Goal: Task Accomplishment & Management: Complete application form

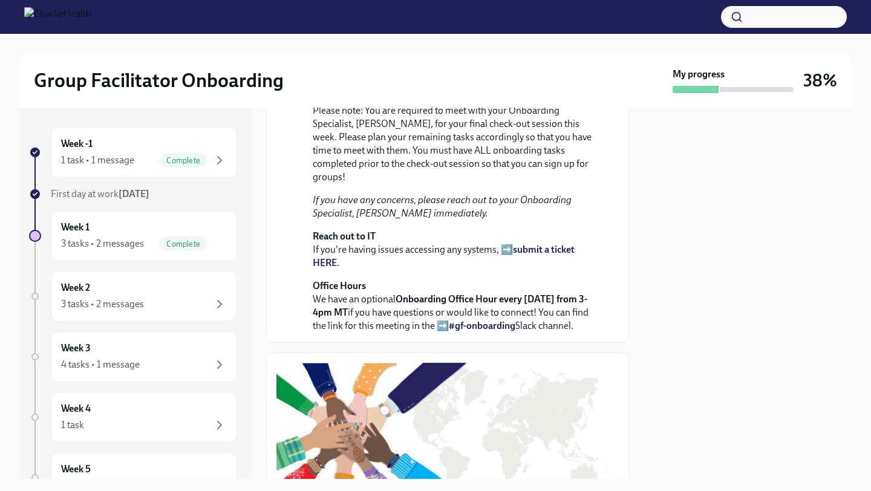
scroll to position [535, 0]
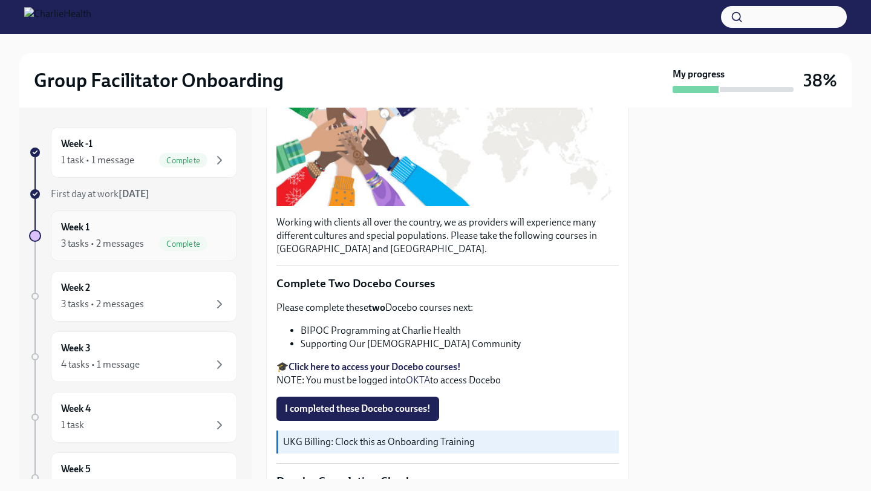
click at [124, 239] on div "3 tasks • 2 messages" at bounding box center [102, 243] width 83 height 13
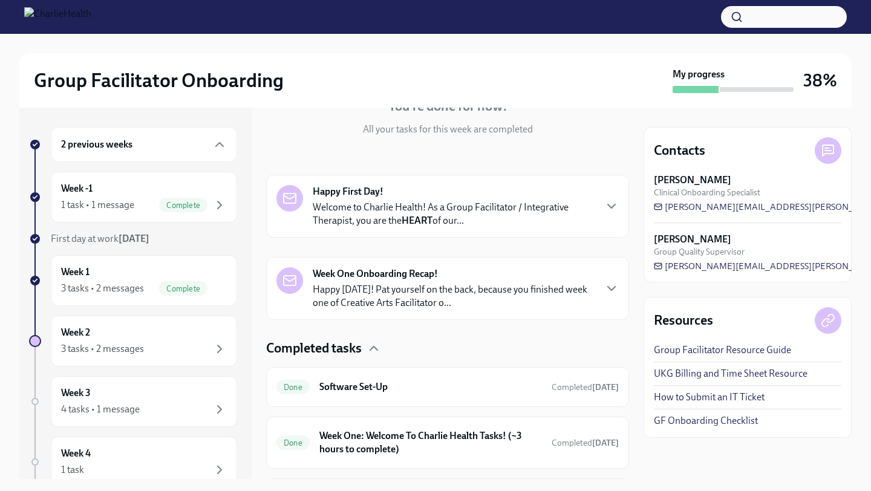
click at [411, 296] on p "Happy [DATE]! Pat yourself on the back, because you finished week one of Creati…" at bounding box center [454, 296] width 282 height 27
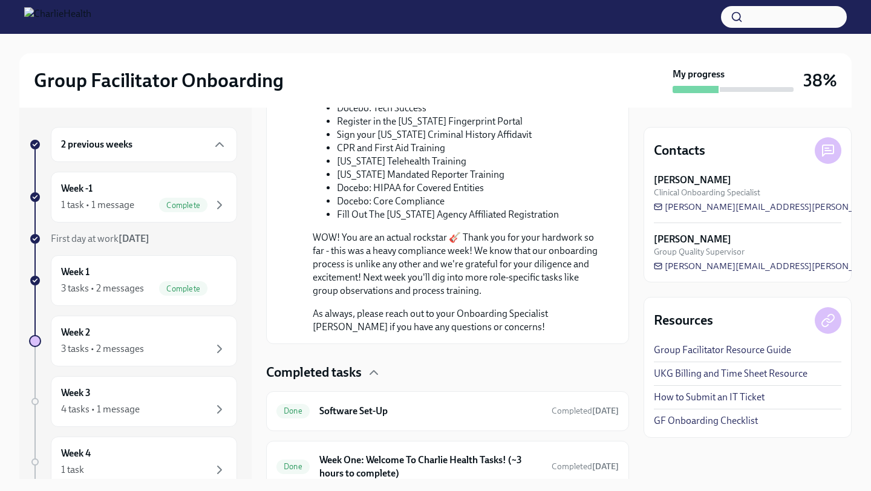
scroll to position [828, 0]
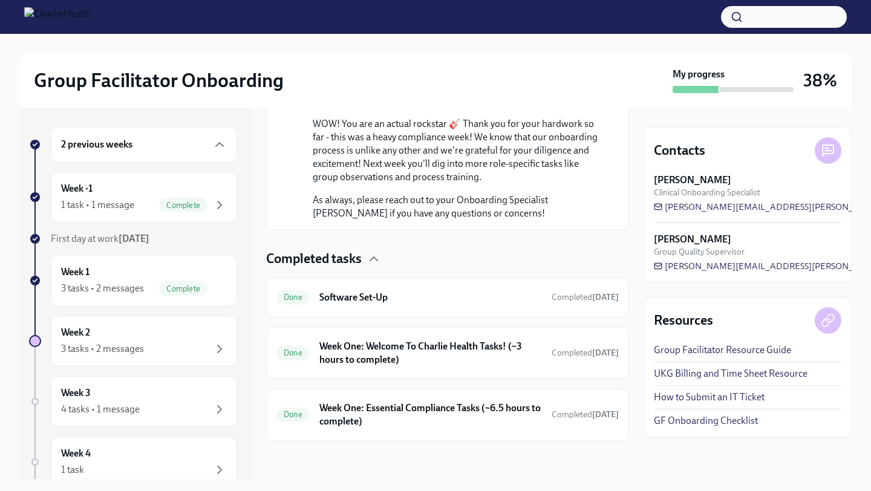
click at [411, 296] on h6 "Software Set-Up" at bounding box center [430, 297] width 223 height 13
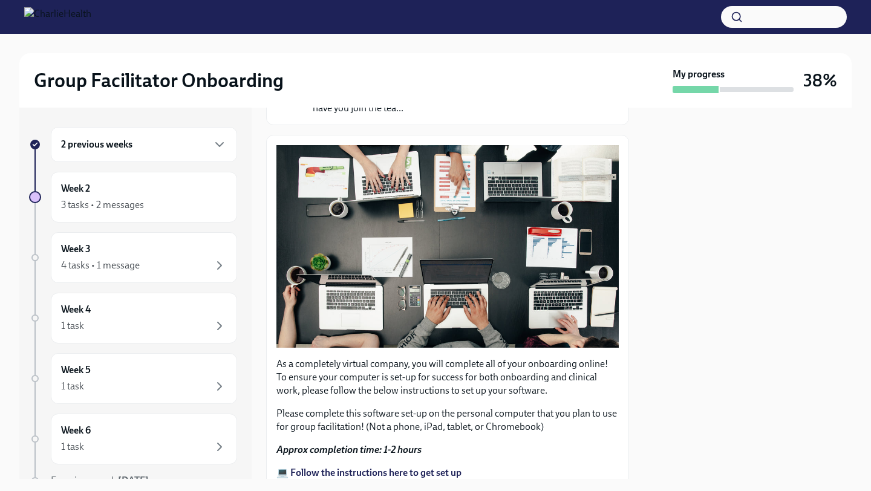
scroll to position [328, 0]
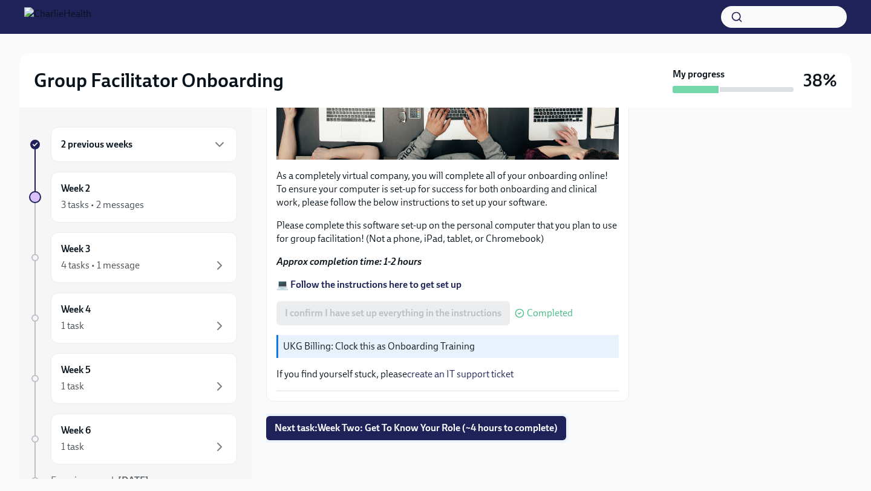
click at [427, 431] on span "Next task : Week Two: Get To Know Your Role (~4 hours to complete)" at bounding box center [416, 428] width 283 height 12
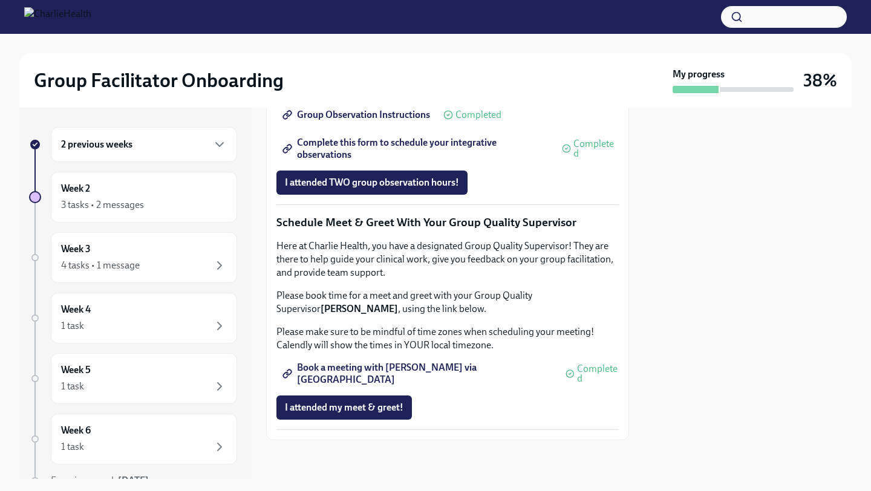
scroll to position [1141, 0]
click at [206, 189] on div "Week 2 3 tasks • 2 messages" at bounding box center [144, 197] width 166 height 30
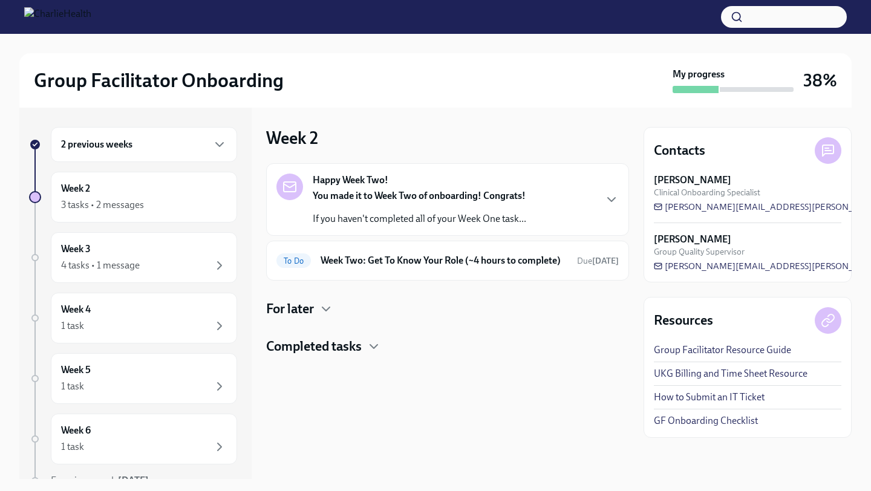
click at [341, 356] on h4 "Completed tasks" at bounding box center [314, 347] width 96 height 18
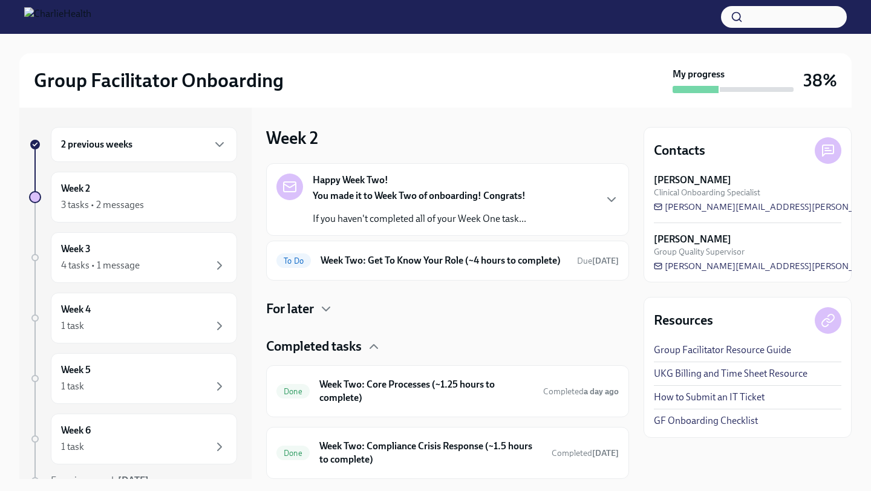
scroll to position [51, 0]
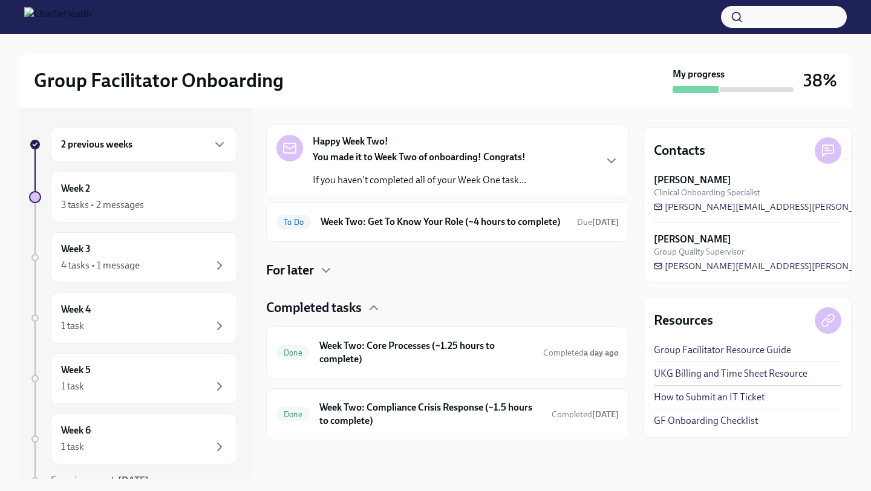
click at [306, 294] on div "Happy Week Two! You made it to Week Two of onboarding! Congrats! If you haven't…" at bounding box center [447, 283] width 363 height 316
click at [308, 307] on h4 "Completed tasks" at bounding box center [314, 308] width 96 height 18
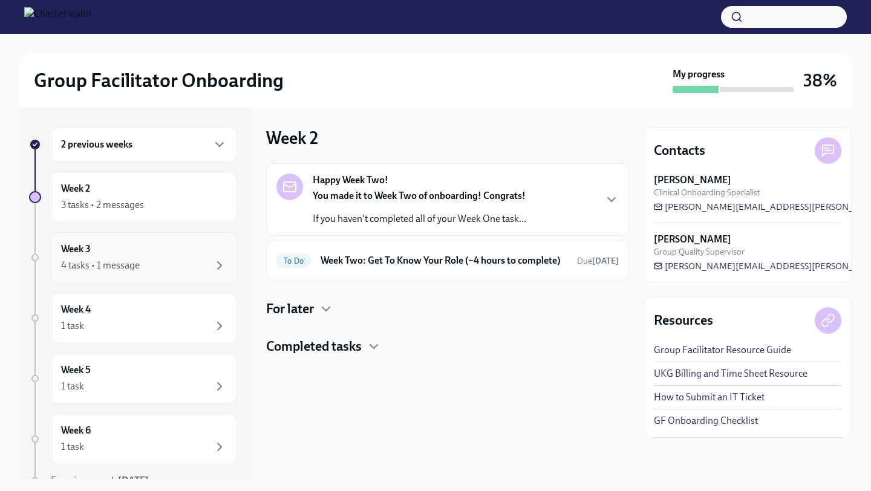
click at [183, 263] on div "4 tasks • 1 message" at bounding box center [144, 265] width 166 height 15
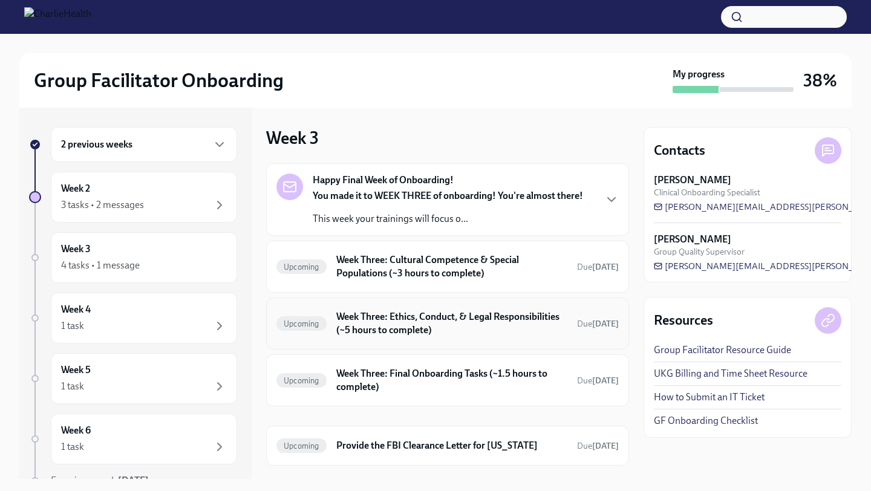
scroll to position [25, 0]
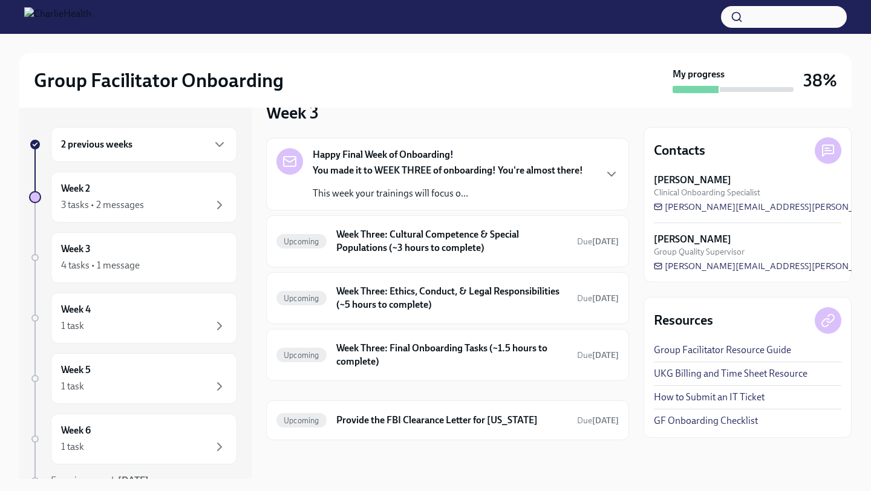
click at [391, 168] on strong "You made it to WEEK THREE of onboarding! You're almost there!" at bounding box center [448, 170] width 270 height 11
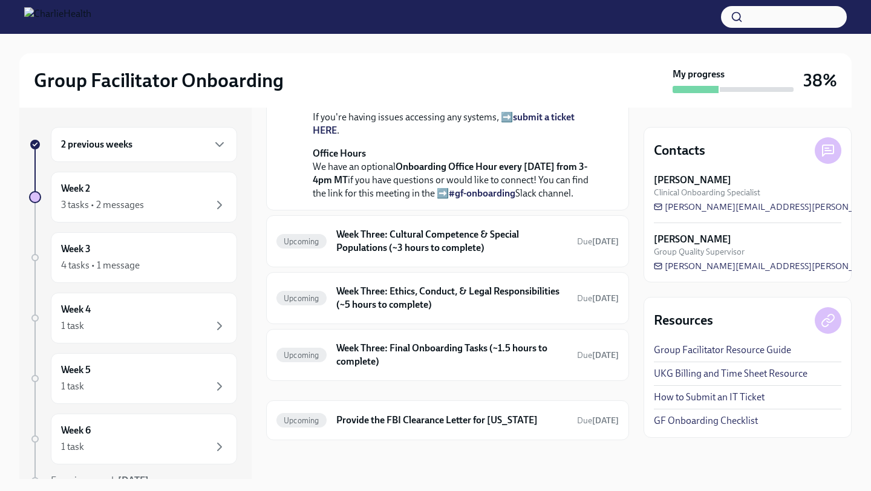
scroll to position [484, 0]
click at [424, 249] on h6 "Week Three: Cultural Competence & Special Populations (~3 hours to complete)" at bounding box center [451, 241] width 231 height 27
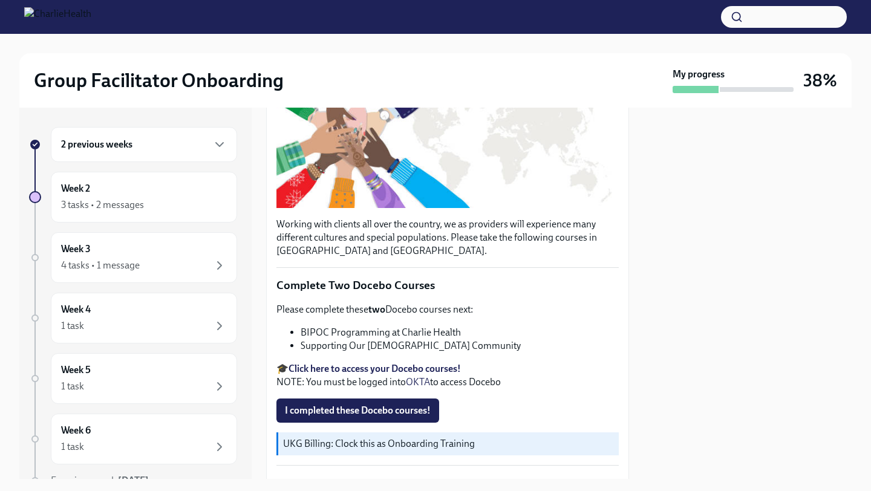
scroll to position [264, 0]
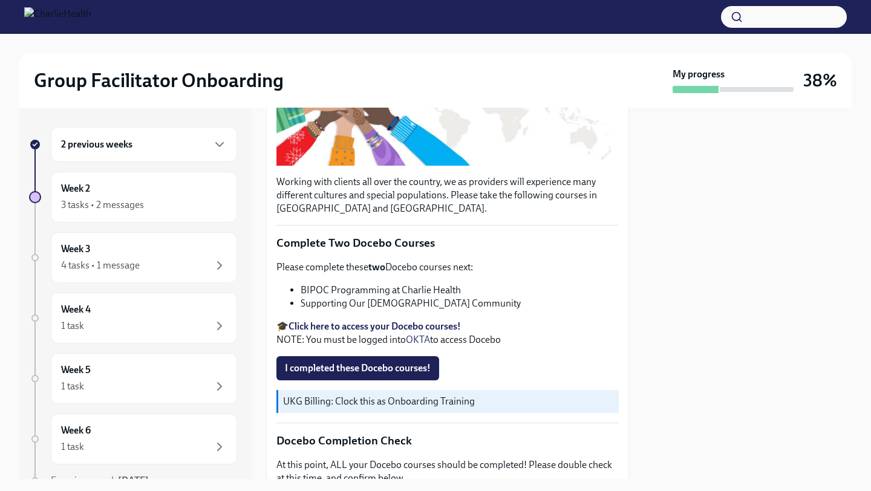
click at [454, 332] on strong "Click here to access your Docebo courses!" at bounding box center [375, 326] width 172 height 11
click at [368, 374] on span "I completed these Docebo courses!" at bounding box center [358, 368] width 146 height 12
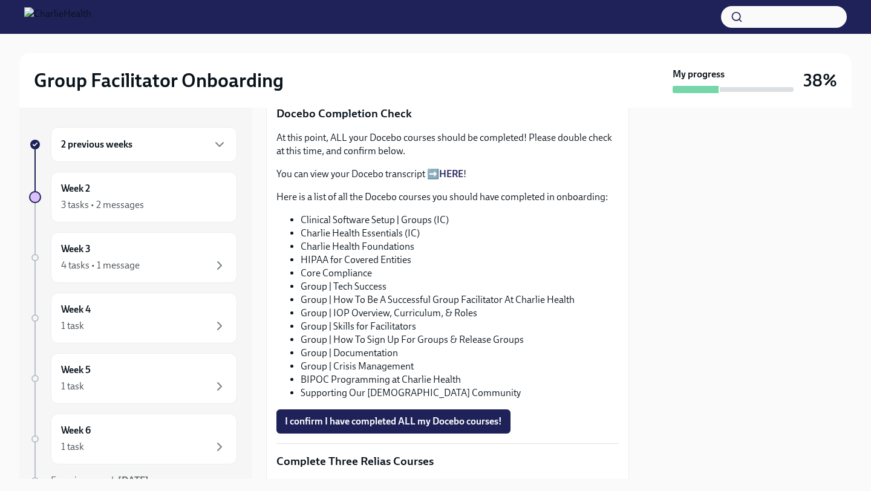
scroll to position [612, 0]
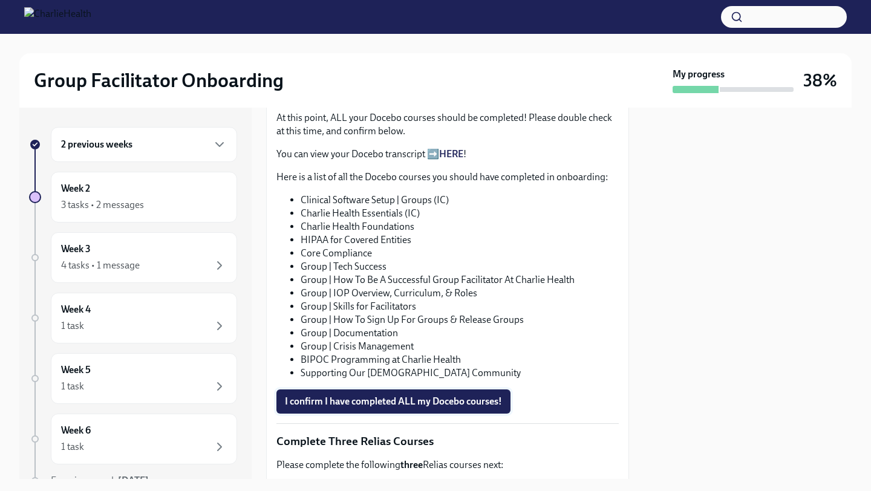
click at [406, 408] on span "I confirm I have completed ALL my Docebo courses!" at bounding box center [393, 402] width 217 height 12
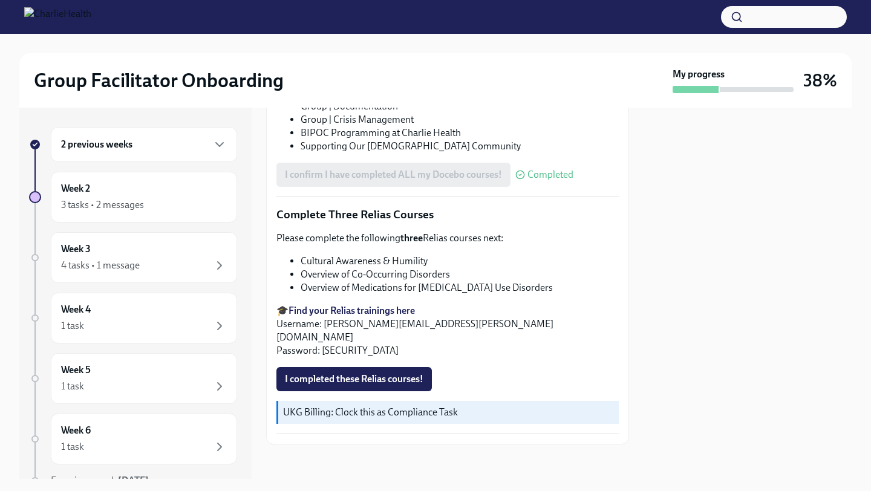
scroll to position [839, 0]
